Goal: Task Accomplishment & Management: Manage account settings

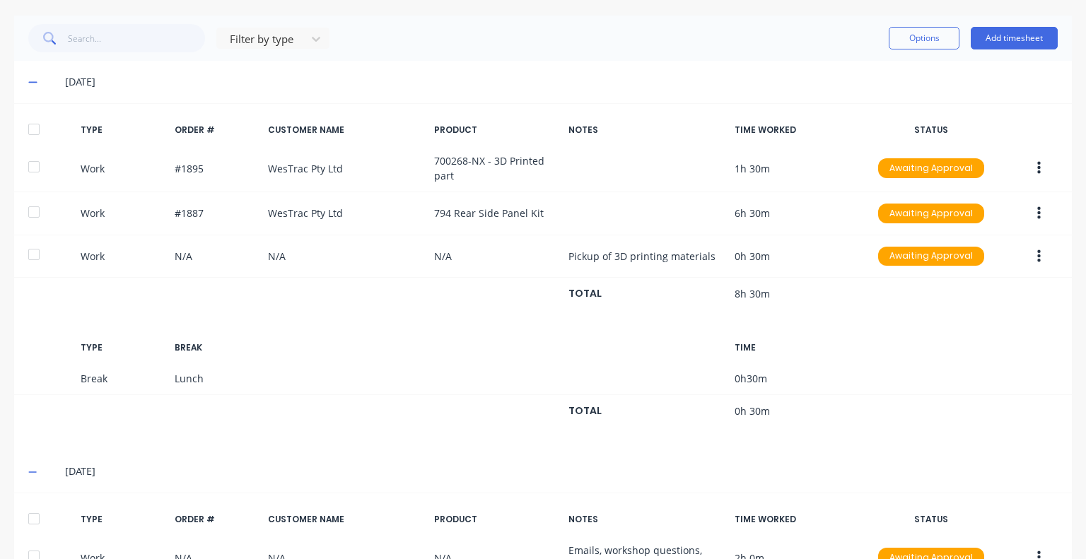
scroll to position [606, 0]
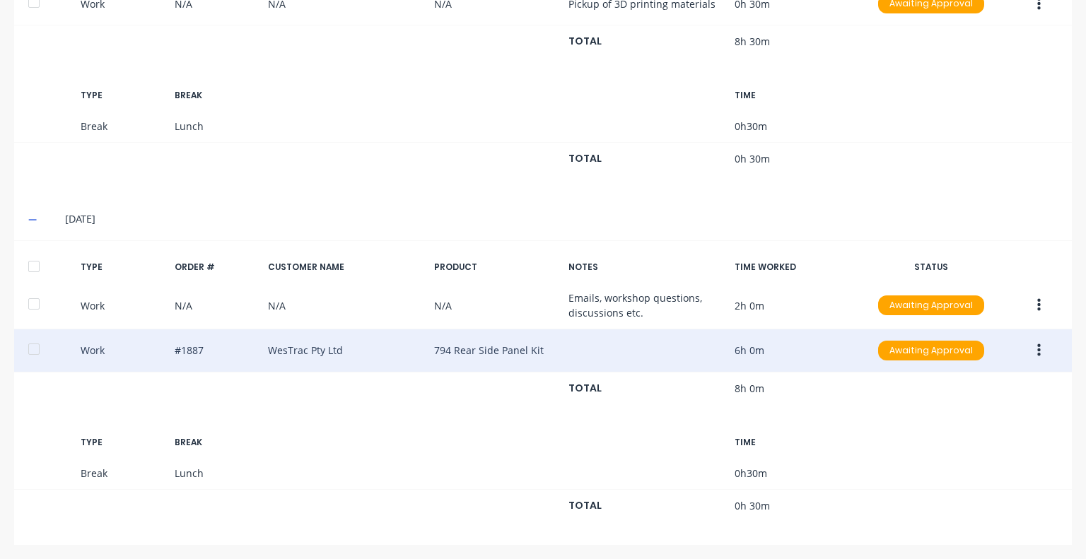
click at [1037, 344] on icon "button" at bounding box center [1039, 350] width 4 height 13
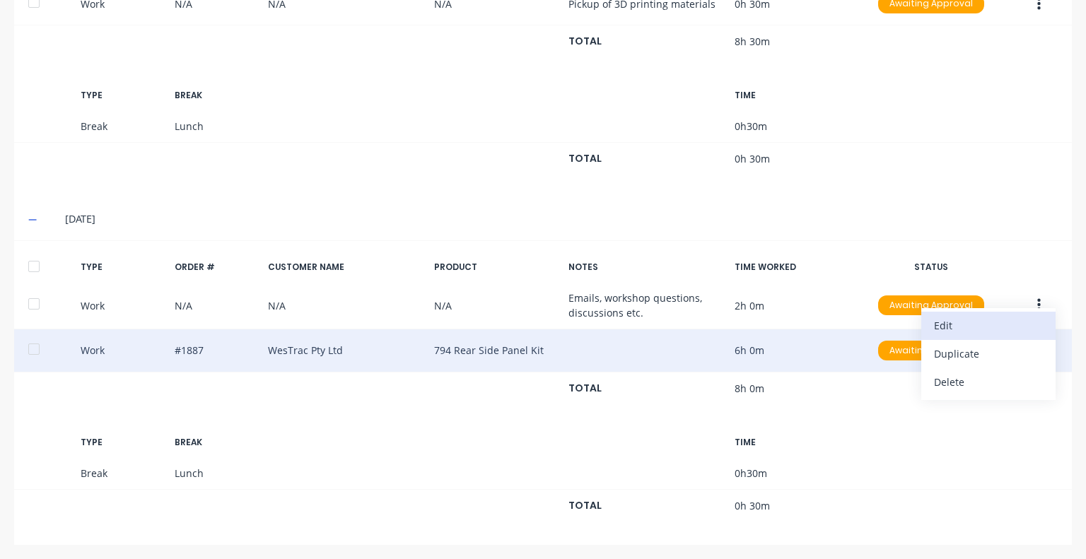
click at [974, 320] on div "Edit" at bounding box center [988, 325] width 109 height 21
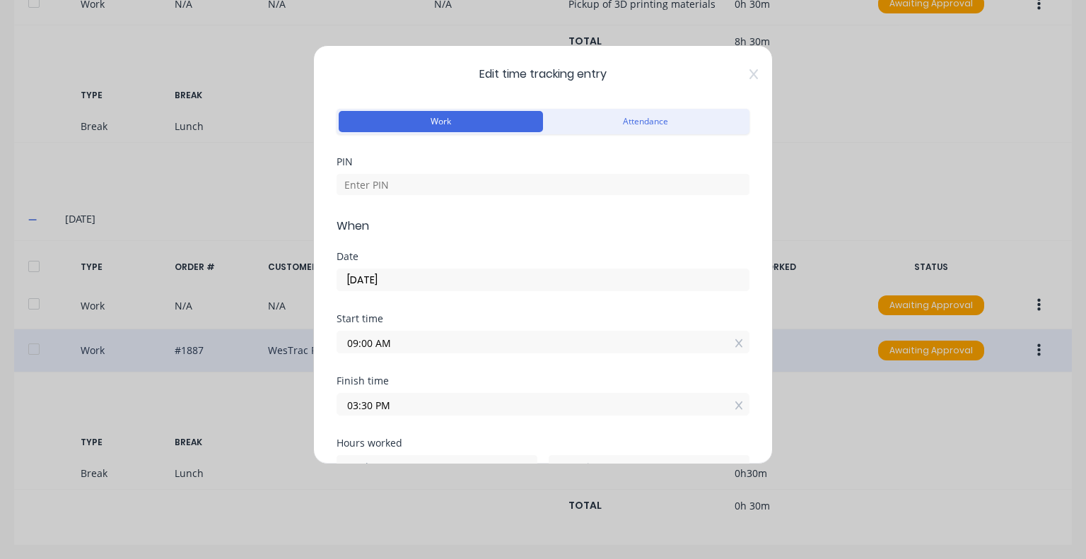
click at [398, 404] on input "03:30 PM" at bounding box center [543, 404] width 412 height 21
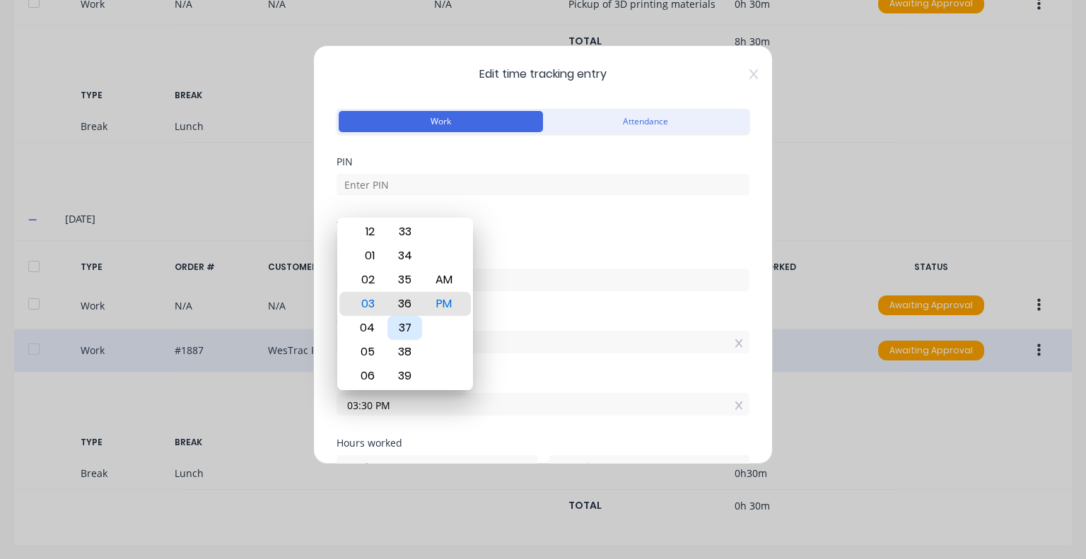
type input "03:36 PM"
type input "36"
type input "03:41 PM"
type input "41"
type input "03:42 PM"
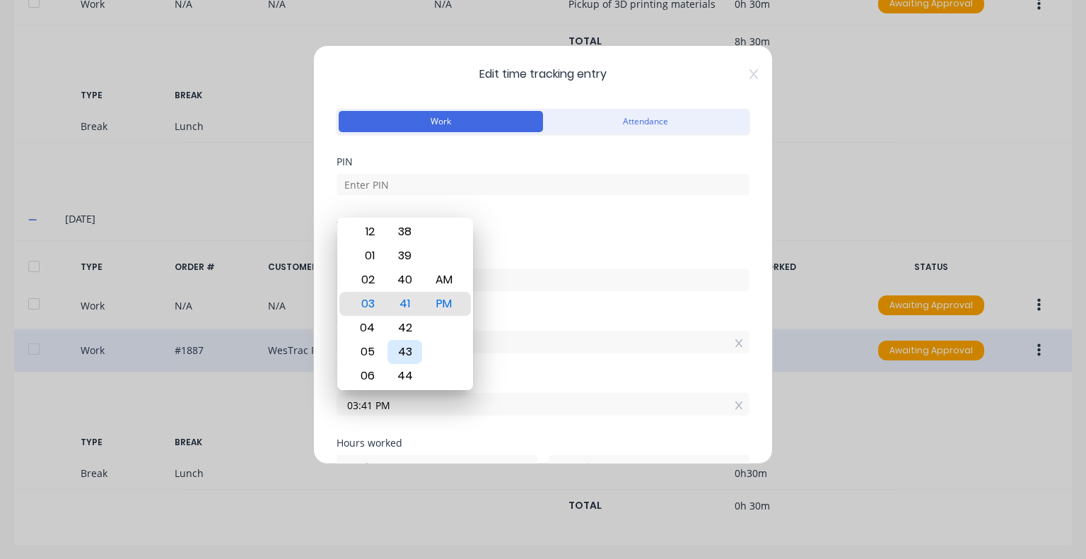
type input "42"
type input "03:43 PM"
type input "43"
click at [409, 353] on div "45" at bounding box center [404, 352] width 35 height 24
type input "03:45 PM"
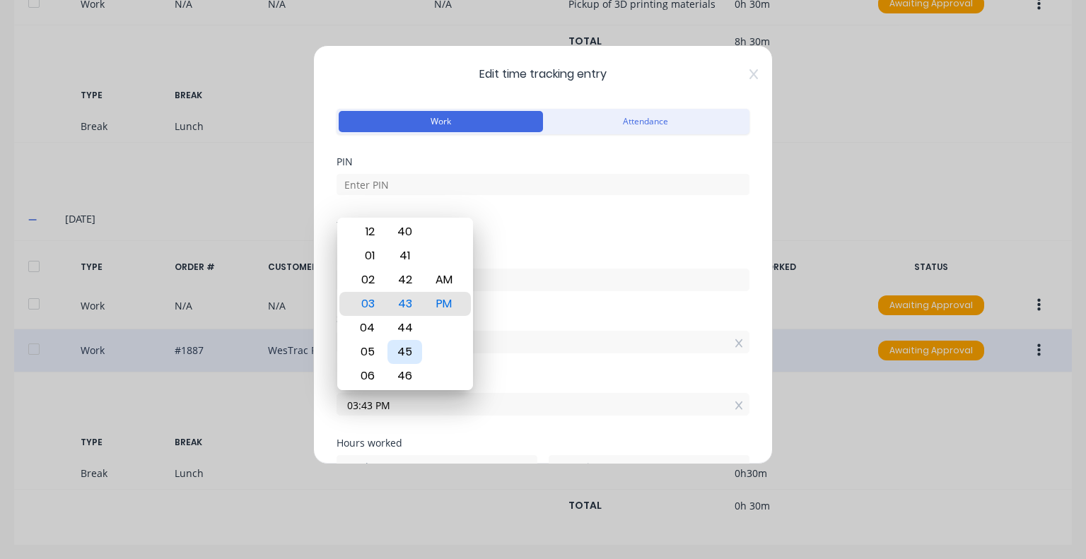
type input "45"
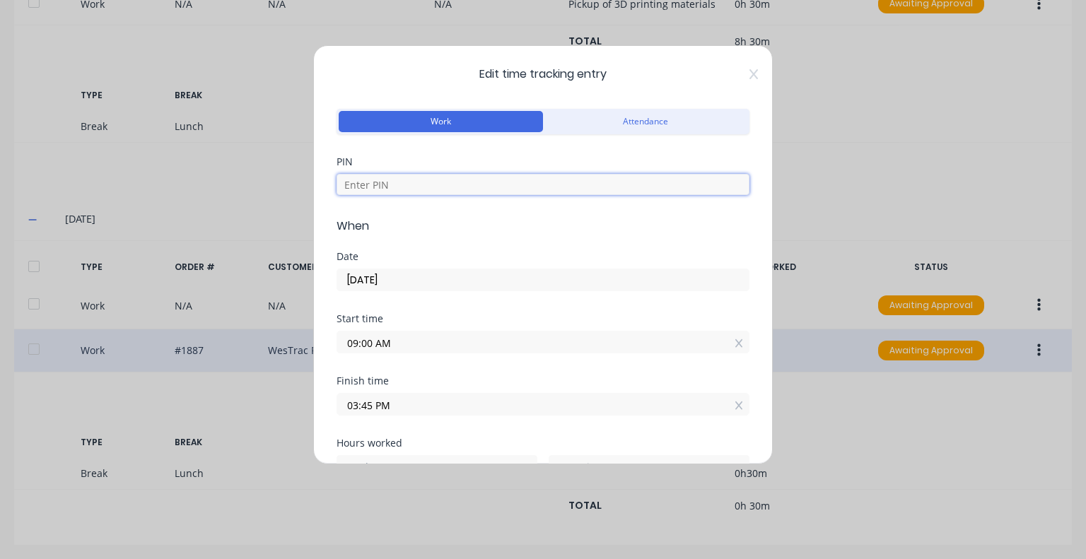
click at [412, 178] on input at bounding box center [543, 184] width 413 height 21
type input "5683"
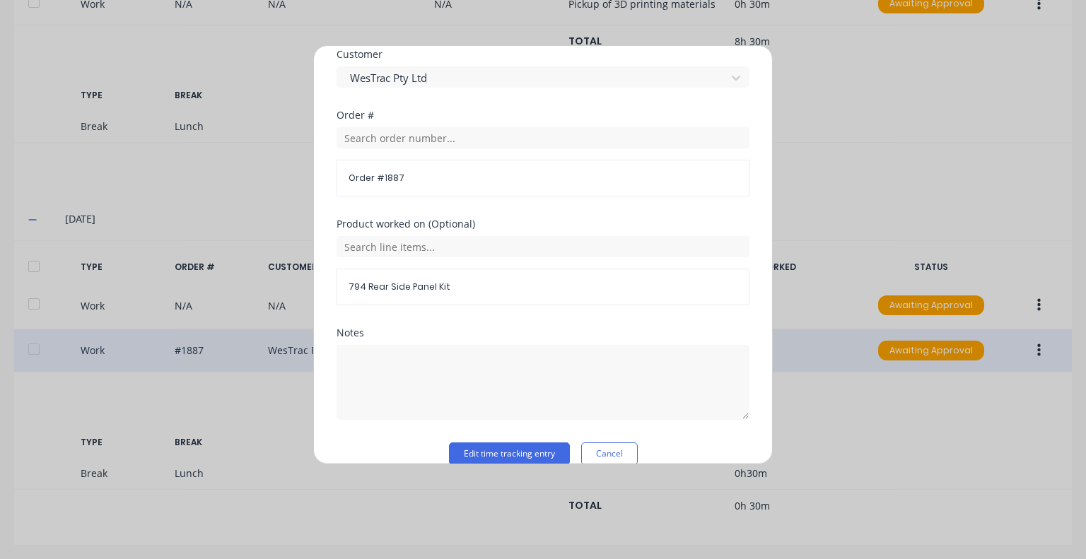
scroll to position [765, 0]
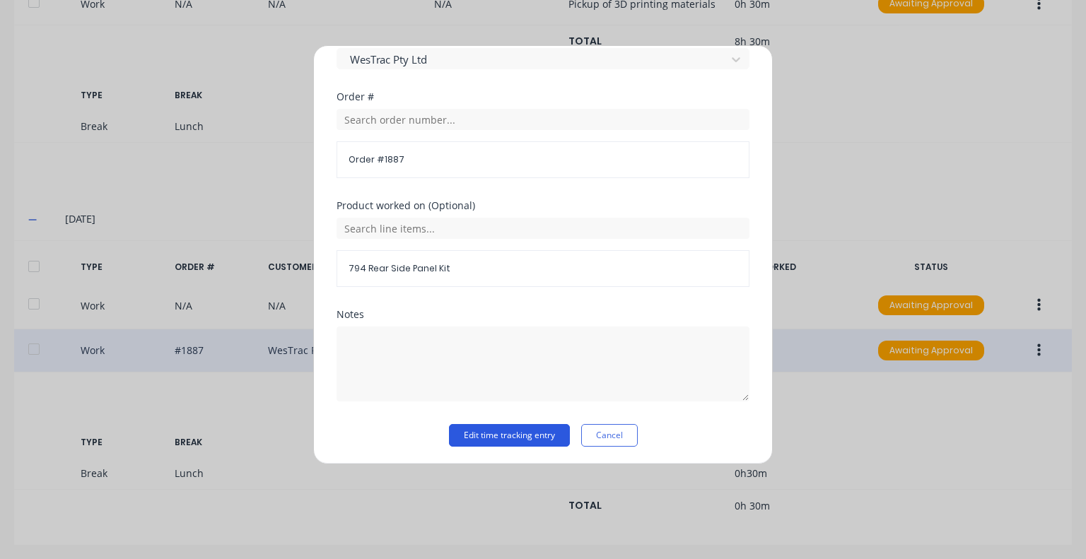
click at [479, 425] on button "Edit time tracking entry" at bounding box center [509, 435] width 121 height 23
